Goal: Task Accomplishment & Management: Complete application form

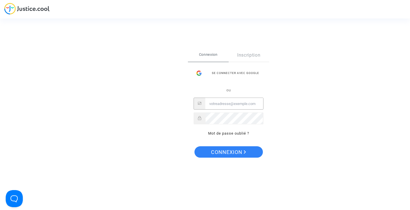
type input "cam_moreau@hotmail.com"
click at [223, 155] on span "Connexion" at bounding box center [228, 152] width 35 height 12
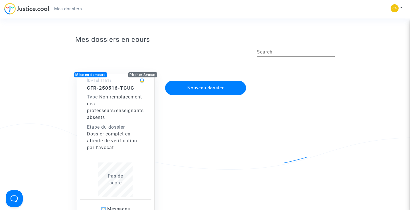
click at [107, 136] on div "Dossier complet en attente de vérification par l'avocat" at bounding box center [116, 141] width 58 height 21
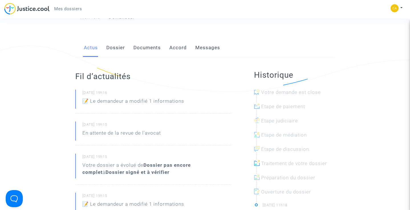
scroll to position [90, 0]
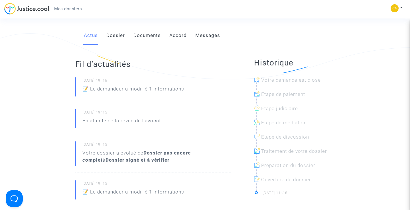
click at [112, 36] on link "Dossier" at bounding box center [115, 35] width 19 height 19
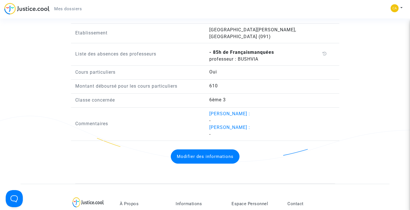
scroll to position [466, 0]
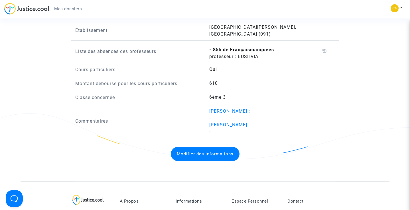
click at [204, 148] on button "Modifier des informations" at bounding box center [205, 154] width 69 height 14
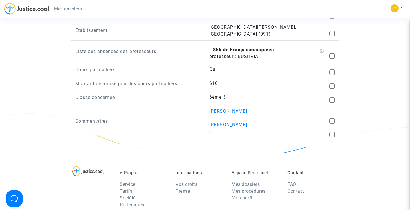
click at [332, 53] on span at bounding box center [332, 56] width 6 height 6
click at [332, 59] on input "checkbox" at bounding box center [332, 59] width 0 height 0
checkbox input "true"
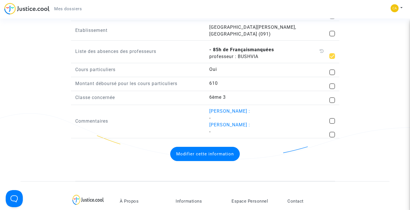
click at [203, 148] on button "Modifier cette information" at bounding box center [205, 154] width 70 height 14
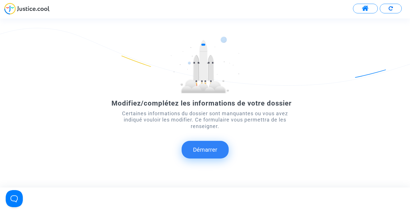
click at [208, 148] on button "Démarrer" at bounding box center [205, 150] width 47 height 18
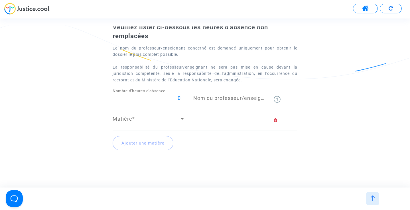
scroll to position [26, 0]
click at [144, 101] on div "0 Nombre d'heures d'absence" at bounding box center [149, 96] width 72 height 15
click at [141, 99] on input "0" at bounding box center [149, 98] width 72 height 6
click at [179, 97] on input "850" at bounding box center [149, 98] width 72 height 6
type input "85"
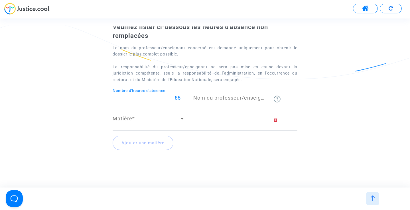
click at [214, 99] on input "Nom du professeur/enseignant titulaire" at bounding box center [229, 98] width 72 height 6
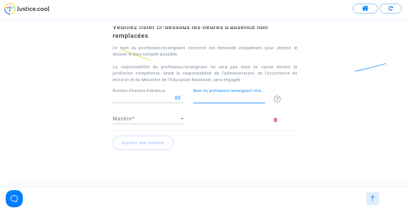
click at [120, 116] on span "Matière" at bounding box center [146, 119] width 67 height 6
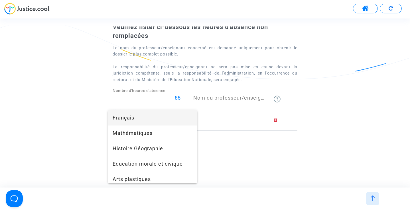
click at [121, 118] on span "Français" at bounding box center [153, 117] width 80 height 15
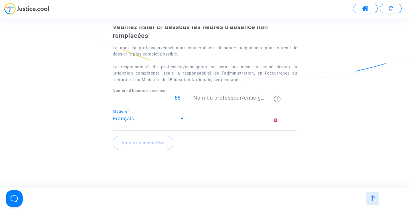
click at [213, 96] on input "Nom du professeur/enseignant titulaire" at bounding box center [229, 98] width 72 height 6
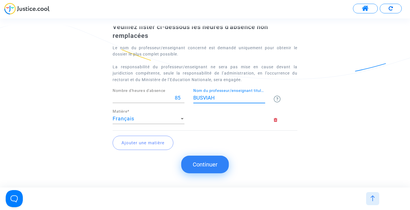
type input "BUSVIAH"
click at [149, 141] on button "Ajouter une matière" at bounding box center [143, 143] width 61 height 14
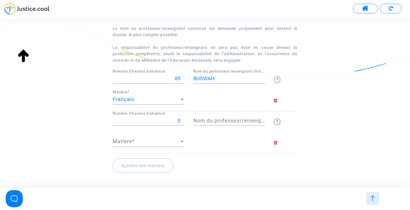
scroll to position [46, 0]
click at [129, 141] on span "Matière" at bounding box center [146, 141] width 67 height 6
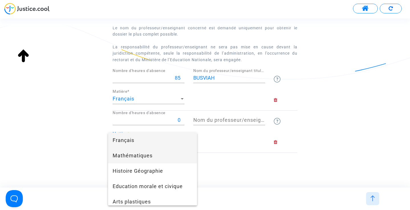
click at [129, 156] on span "Mathématiques" at bounding box center [153, 155] width 80 height 15
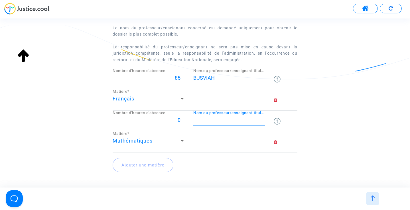
click at [207, 120] on input "Nom du professeur/enseignant titulaire" at bounding box center [229, 120] width 72 height 6
paste input "[PERSON_NAME]"
type input "[PERSON_NAME]"
click at [215, 75] on input "BUSVIAH" at bounding box center [229, 78] width 72 height 6
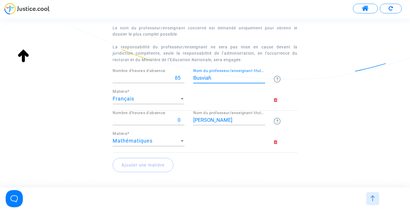
type input "Busviah"
click at [157, 122] on div "0 Nombre d'heures d'absence" at bounding box center [149, 118] width 72 height 15
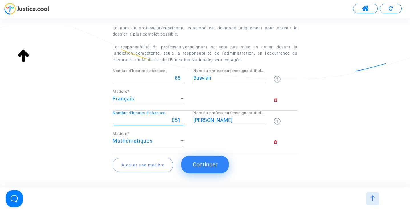
click at [176, 119] on input "051" at bounding box center [149, 120] width 72 height 6
click at [174, 119] on input "051" at bounding box center [149, 120] width 72 height 6
type input "51"
click at [307, 119] on div "[PERSON_NAME] ci-dessous les heures d'absence non remplacées Le nom du professe…" at bounding box center [205, 93] width 410 height 180
click at [144, 165] on button "Ajouter une matière" at bounding box center [143, 165] width 61 height 14
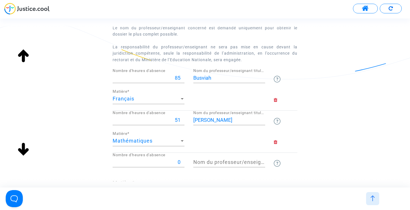
scroll to position [86, 0]
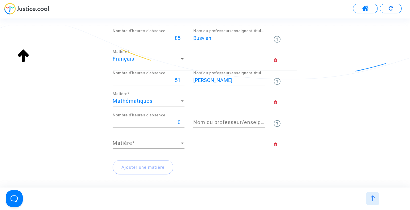
click at [137, 146] on div "Matière" at bounding box center [146, 143] width 67 height 6
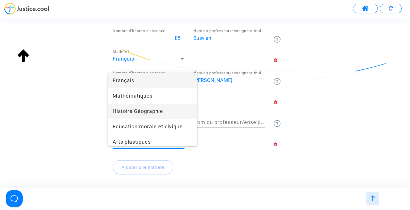
click at [138, 112] on span "Histoire Géographie" at bounding box center [153, 111] width 80 height 15
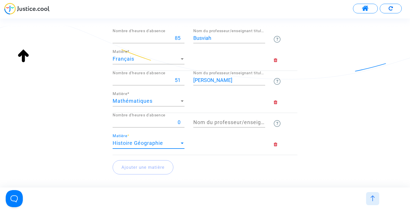
click at [175, 122] on input "0" at bounding box center [149, 123] width 72 height 6
type input "31"
click at [215, 120] on input "Nom du professeur/enseignant titulaire" at bounding box center [229, 123] width 72 height 6
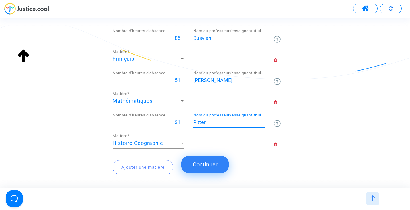
type input "Ritter"
click at [341, 127] on div "[PERSON_NAME] ci-dessous les heures d'absence non remplacées Le nom du professe…" at bounding box center [205, 74] width 410 height 223
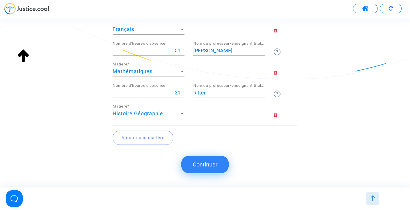
scroll to position [115, 0]
click at [207, 164] on button "Continuer" at bounding box center [205, 165] width 48 height 18
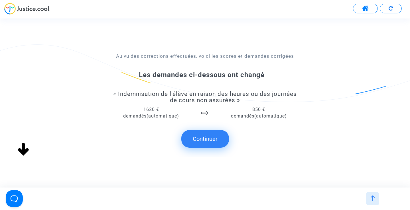
click at [206, 139] on button "Continuer" at bounding box center [205, 139] width 48 height 18
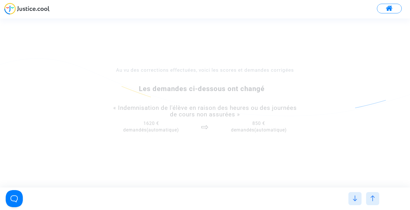
scroll to position [0, 0]
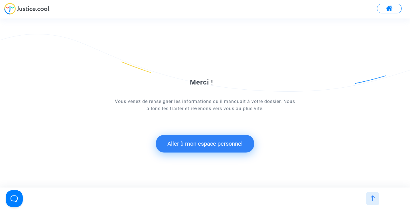
click at [205, 143] on button "Aller à mon espace personnel" at bounding box center [205, 144] width 98 height 18
